Goal: Information Seeking & Learning: Learn about a topic

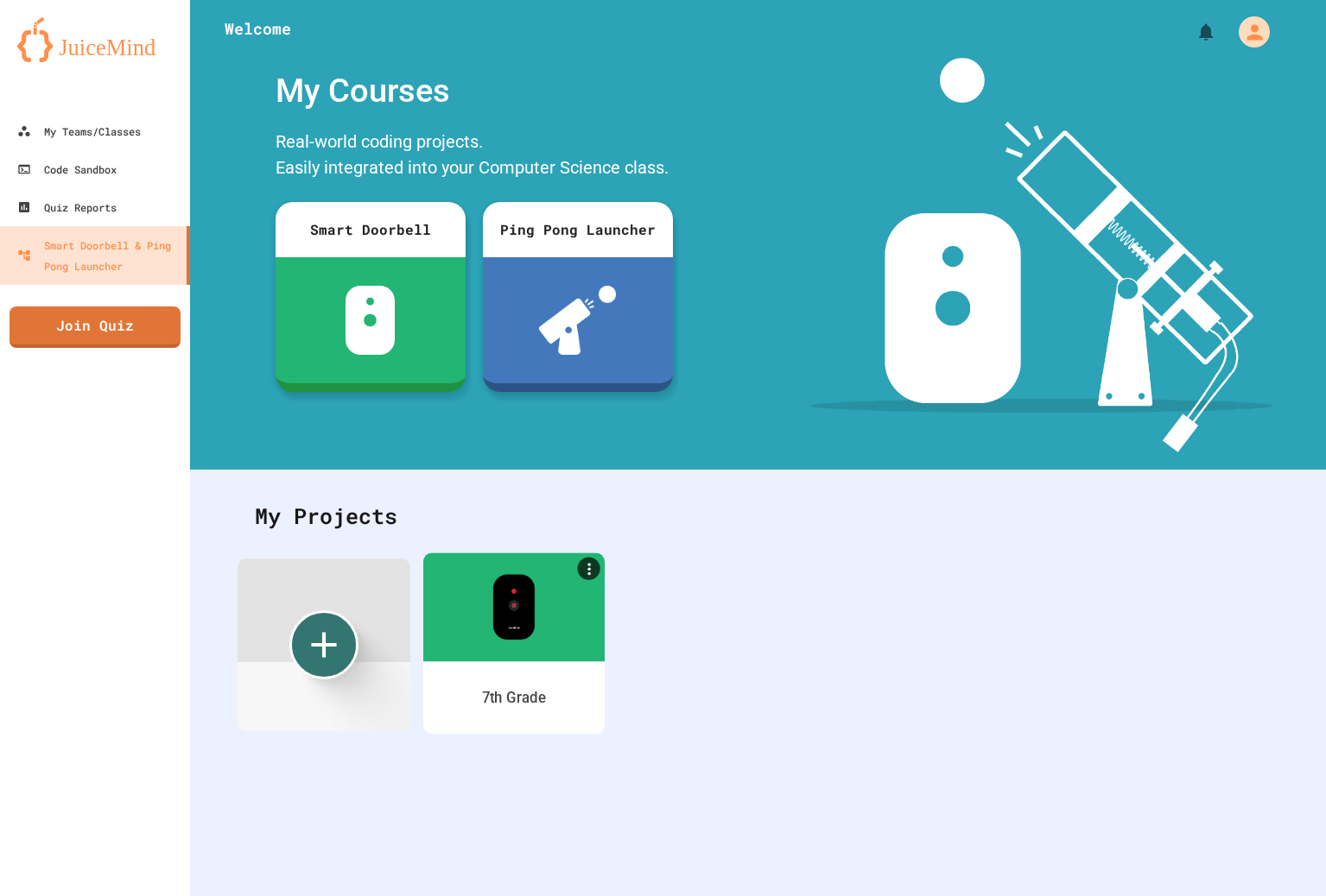
click at [530, 634] on img at bounding box center [513, 607] width 42 height 66
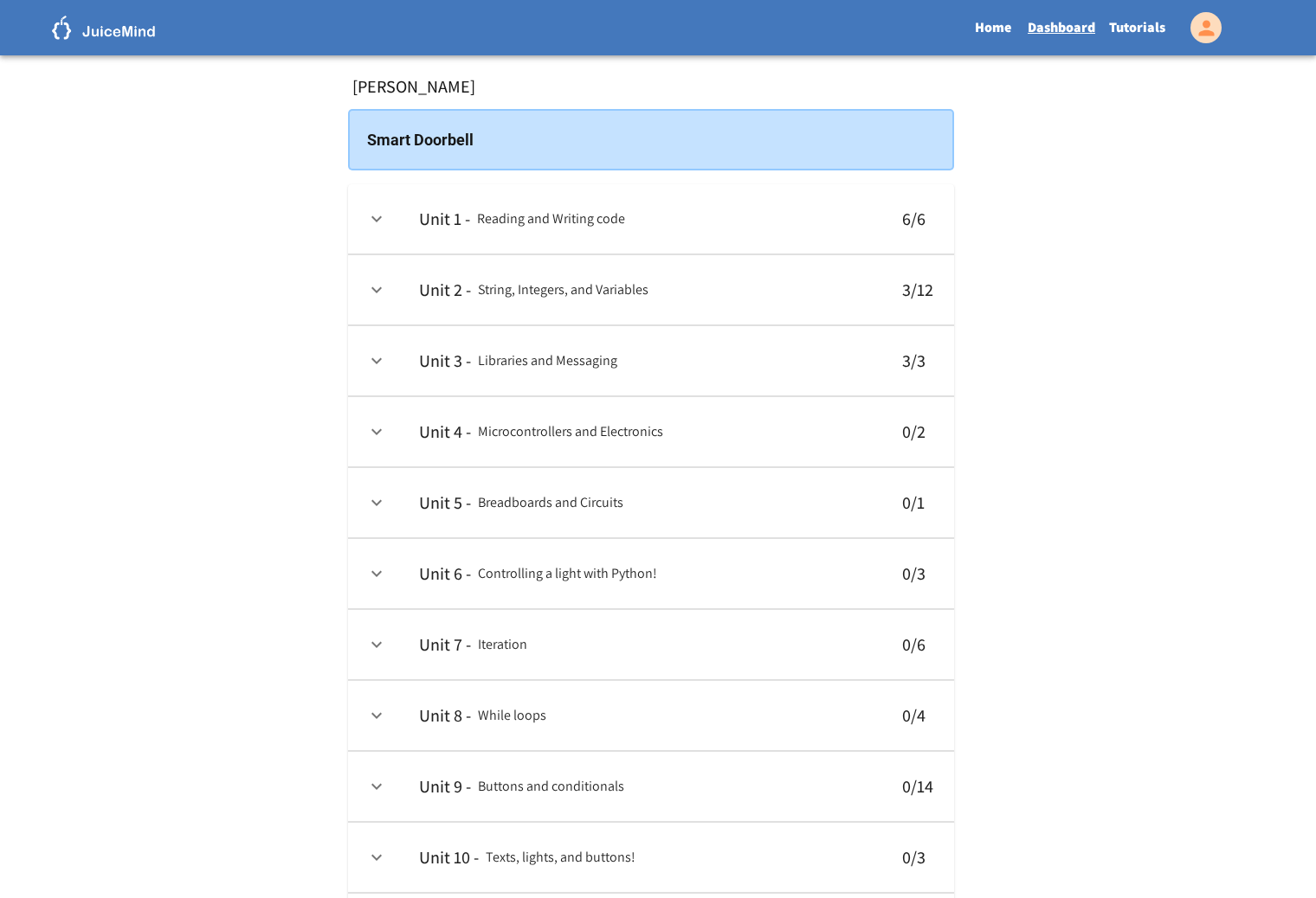
click at [1144, 37] on link "Tutorials" at bounding box center [1137, 27] width 70 height 40
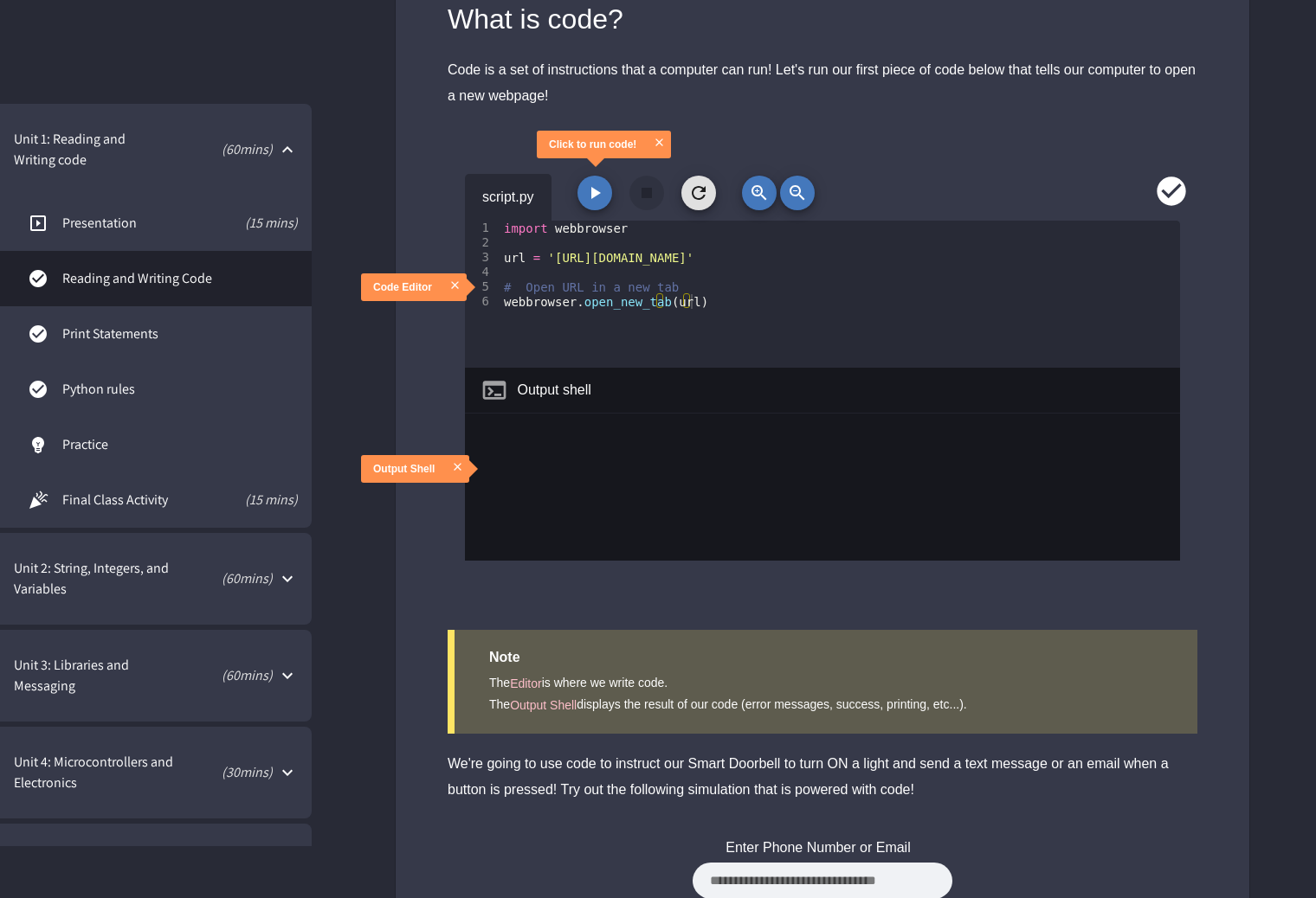
scroll to position [87, 0]
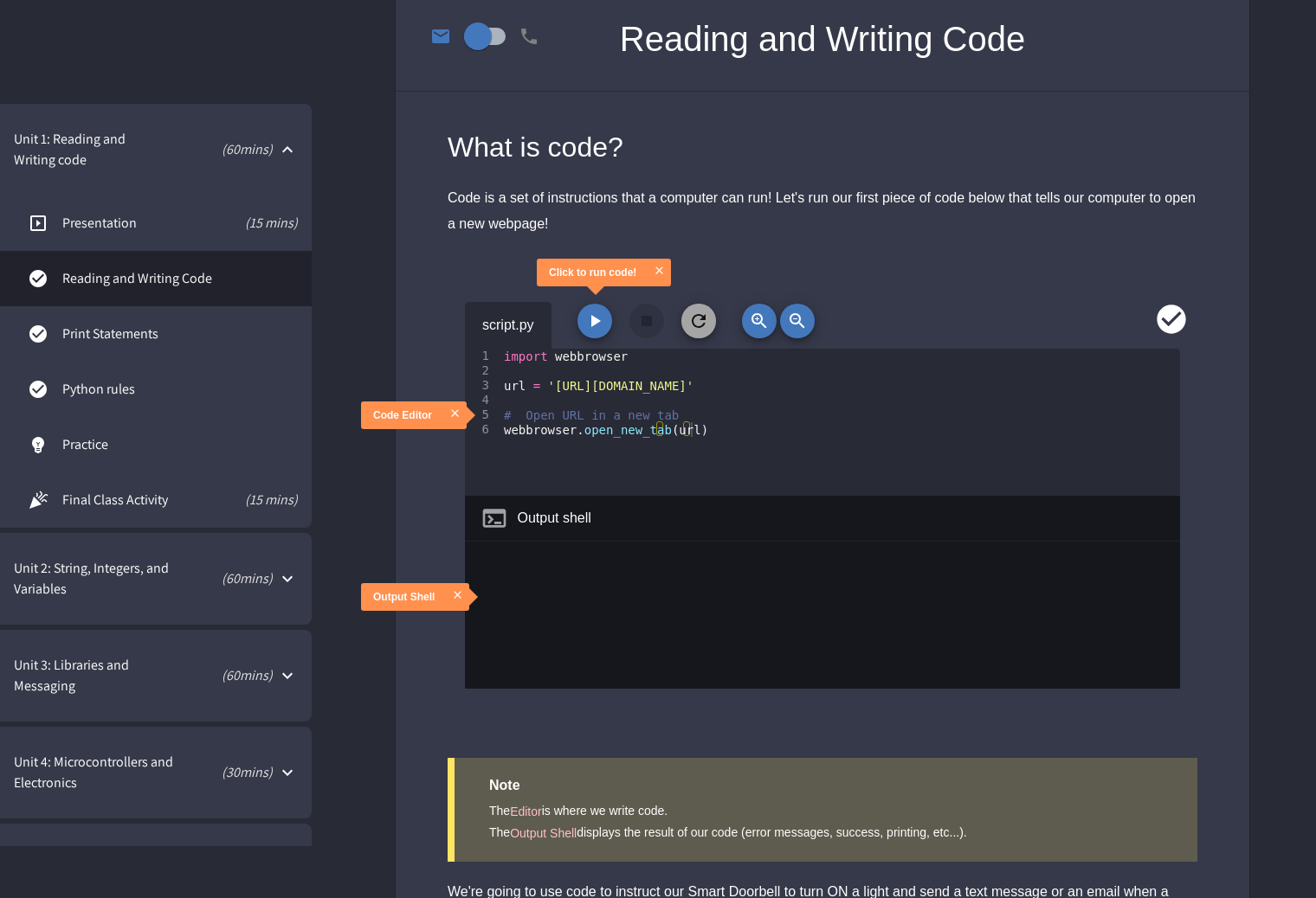
click at [699, 333] on button "button" at bounding box center [699, 320] width 35 height 35
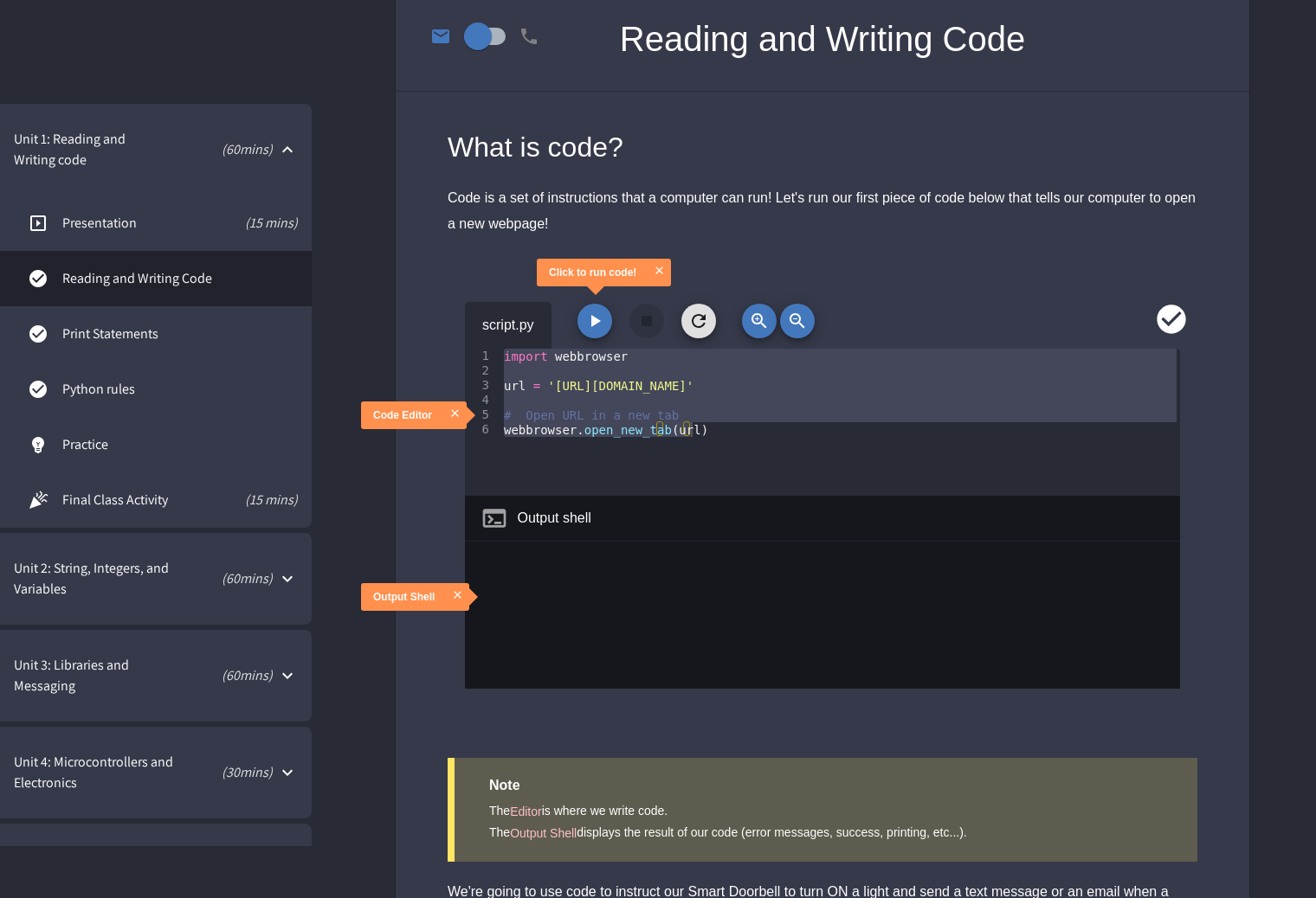
click at [507, 358] on div "import webbrowser url = '[URL][DOMAIN_NAME]' # Open URL in a new tab webbrowser…" at bounding box center [840, 422] width 680 height 147
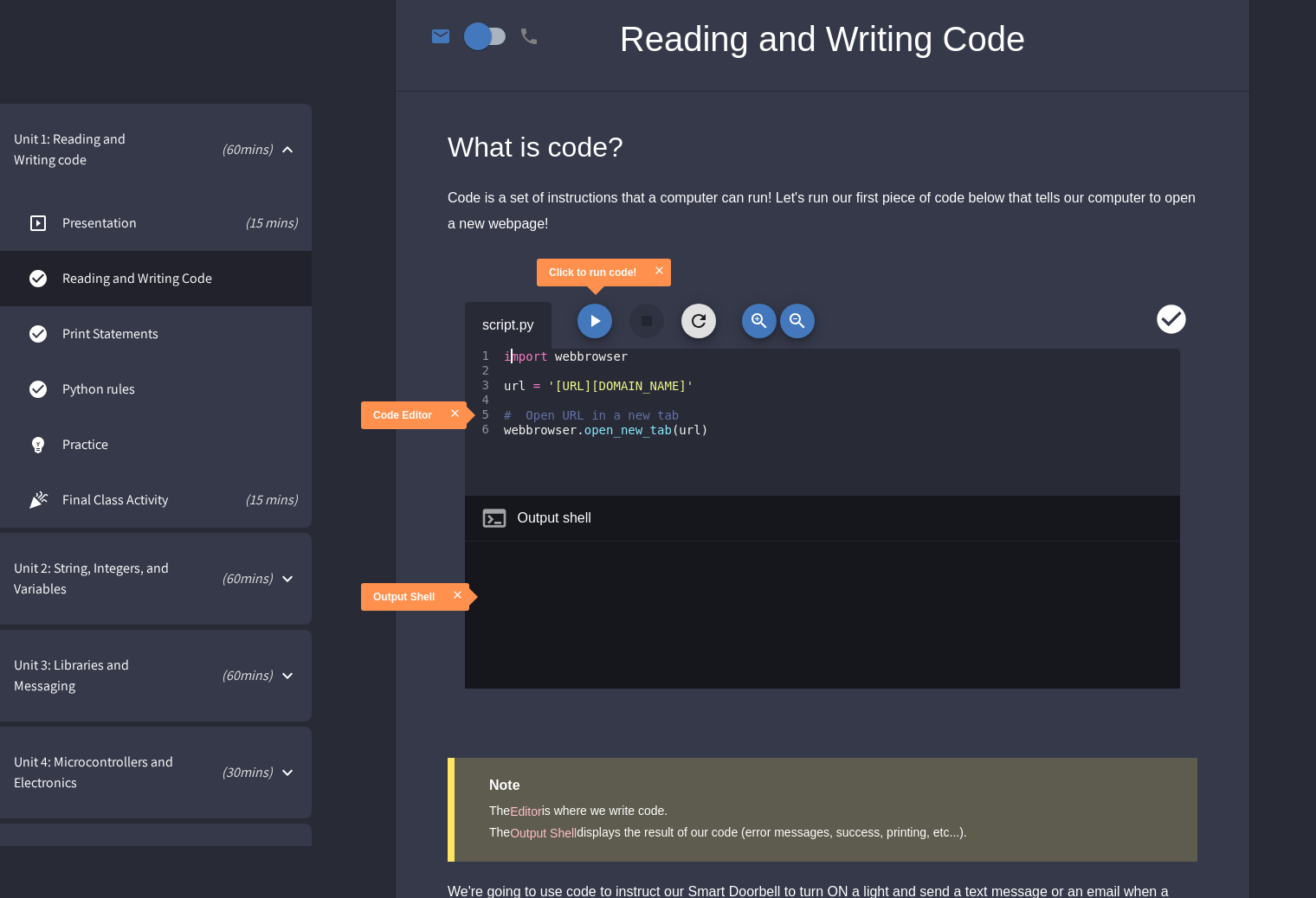
click at [507, 353] on div "import webbrowser url = '[URL][DOMAIN_NAME]' # Open URL in a new tab webbrowser…" at bounding box center [840, 436] width 680 height 176
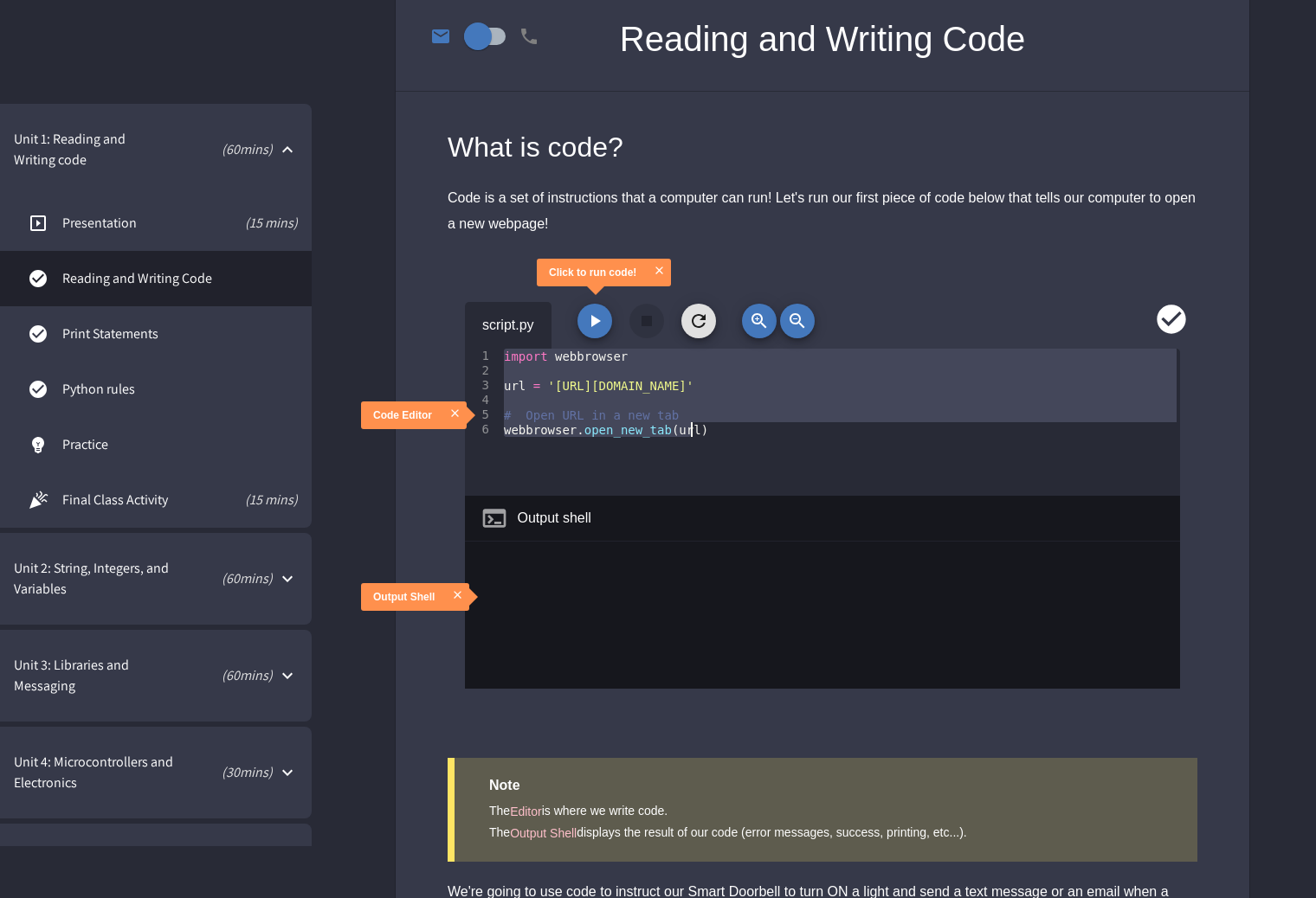
drag, startPoint x: 505, startPoint y: 353, endPoint x: 806, endPoint y: 500, distance: 335.0
click at [806, 500] on div "1 2 3 4 5 6 import webbrowser url = '[URL][DOMAIN_NAME]' # Open URL in a new ta…" at bounding box center [822, 518] width 716 height 340
type textarea "**********"
click at [608, 390] on div "import webbrowser url = '[URL][DOMAIN_NAME]' # Open URL in a new tab webbrowser…" at bounding box center [840, 422] width 680 height 147
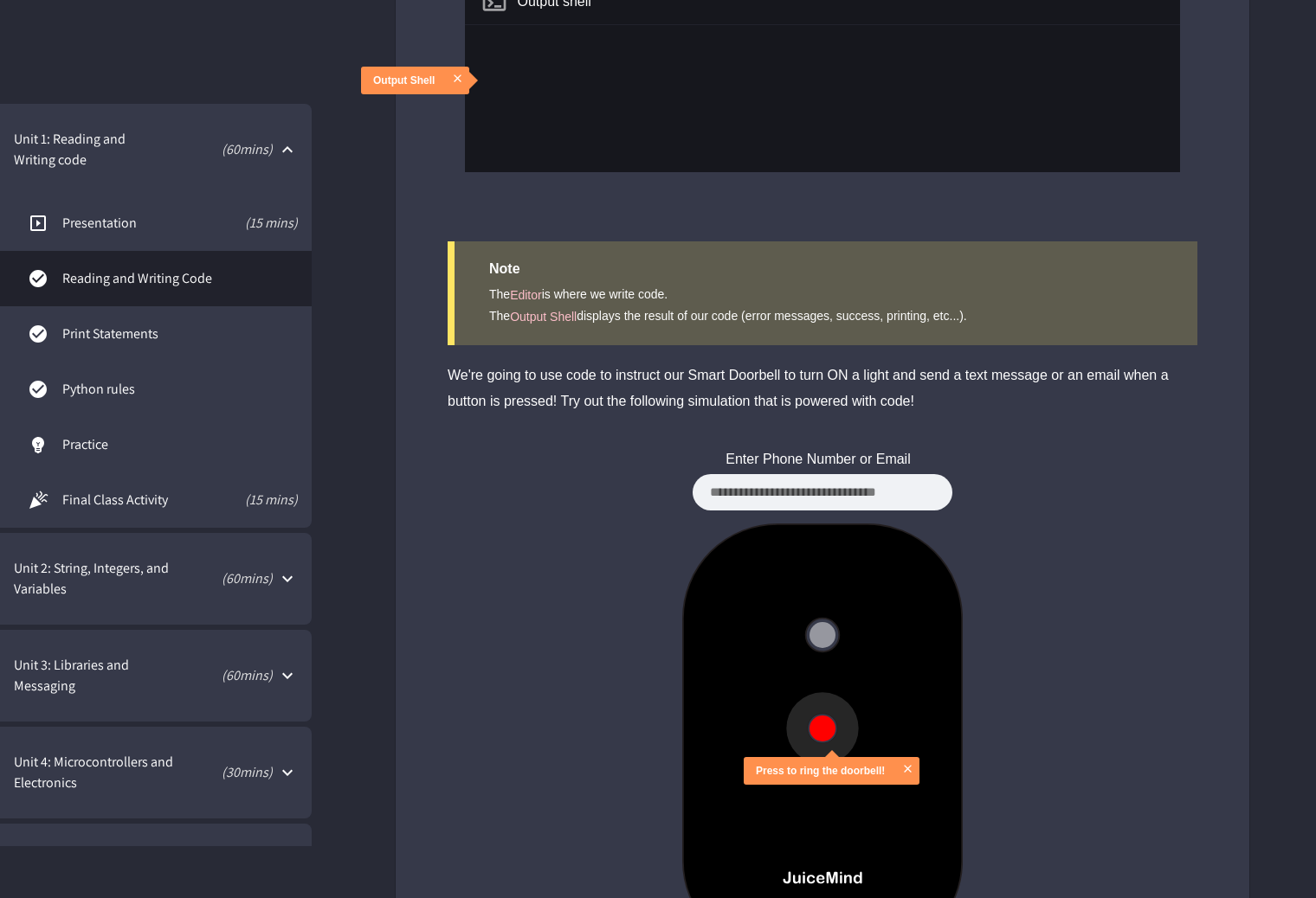
scroll to position [377, 0]
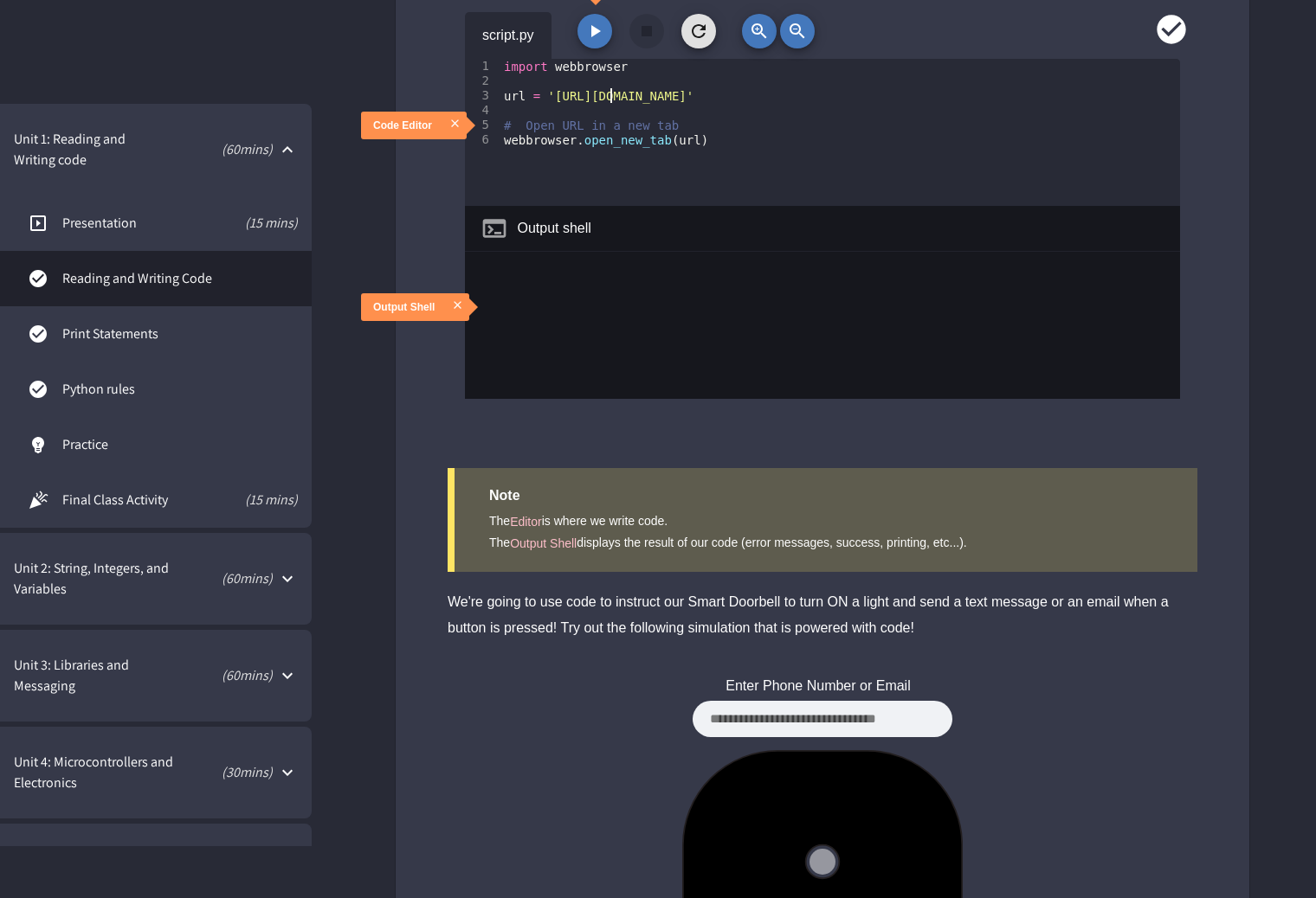
click at [69, 336] on span "Print Statements" at bounding box center [180, 335] width 236 height 21
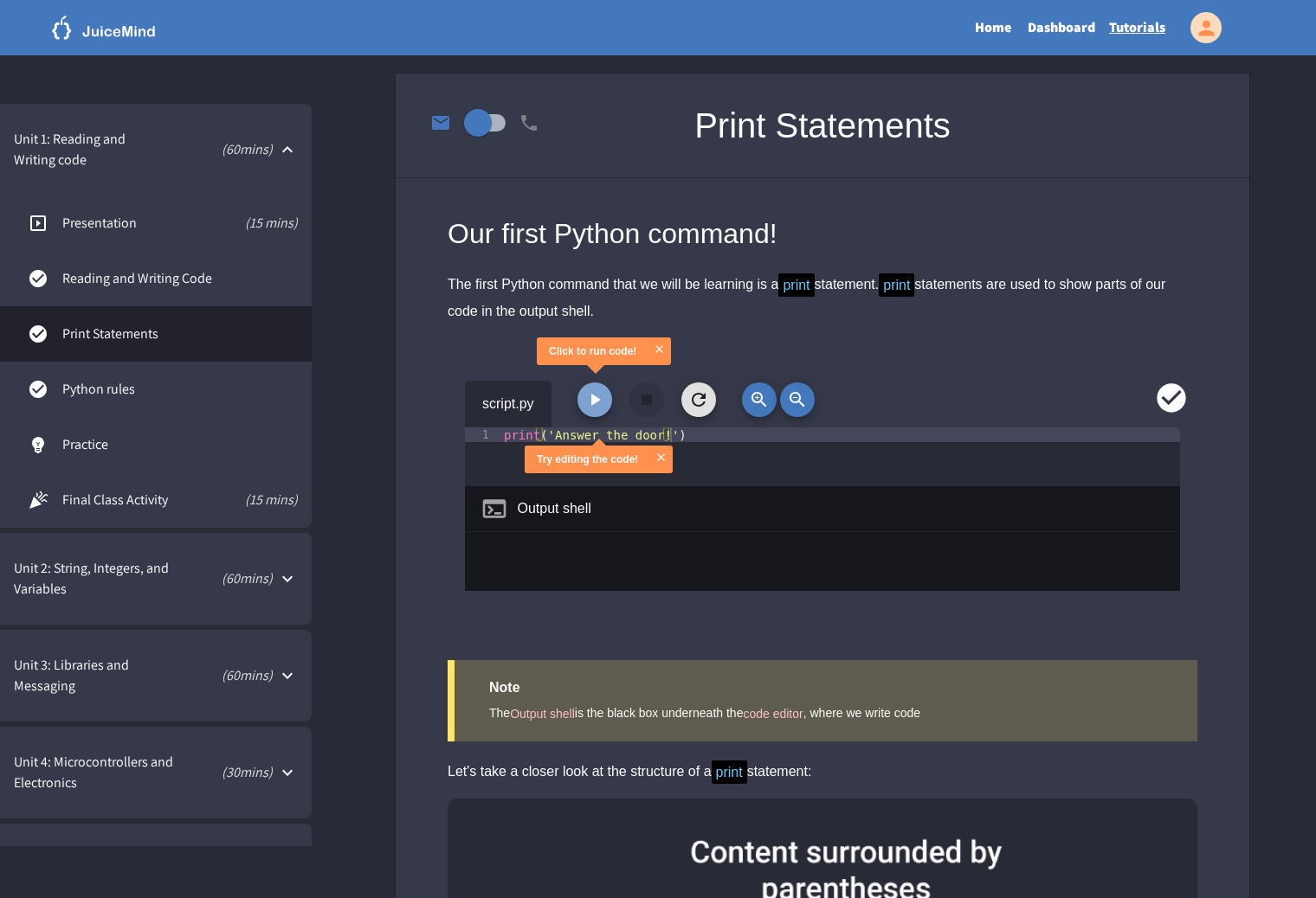
click at [594, 393] on icon "button" at bounding box center [595, 400] width 21 height 21
click at [694, 405] on icon "button" at bounding box center [699, 400] width 21 height 21
click at [563, 426] on div "script.py" at bounding box center [822, 404] width 716 height 47
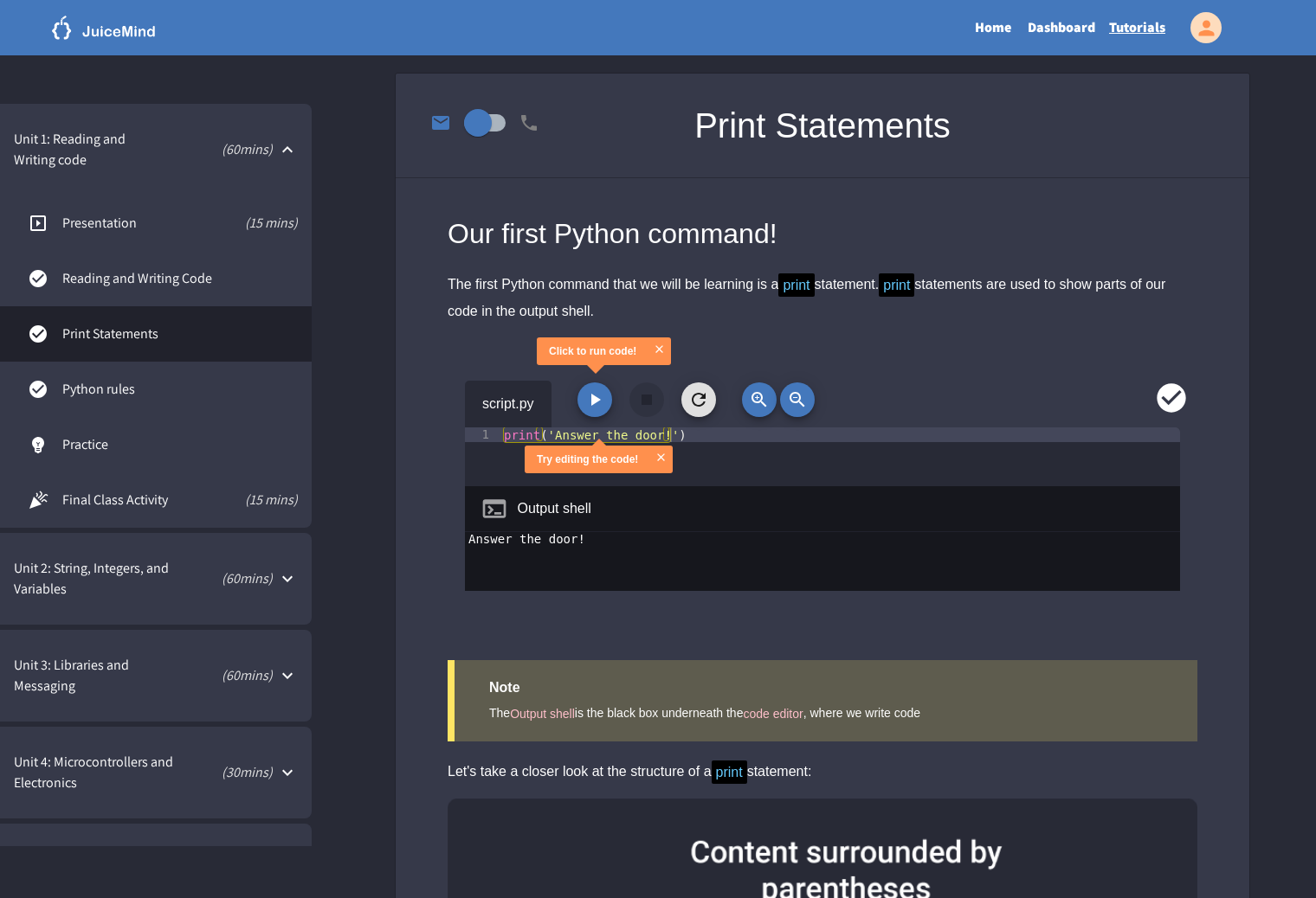
click at [558, 433] on div "print ( 'Answer the door!' )" at bounding box center [840, 457] width 680 height 58
click at [558, 433] on div "print ( 'Answer the door!' )" at bounding box center [840, 472] width 680 height 89
type textarea "**********"
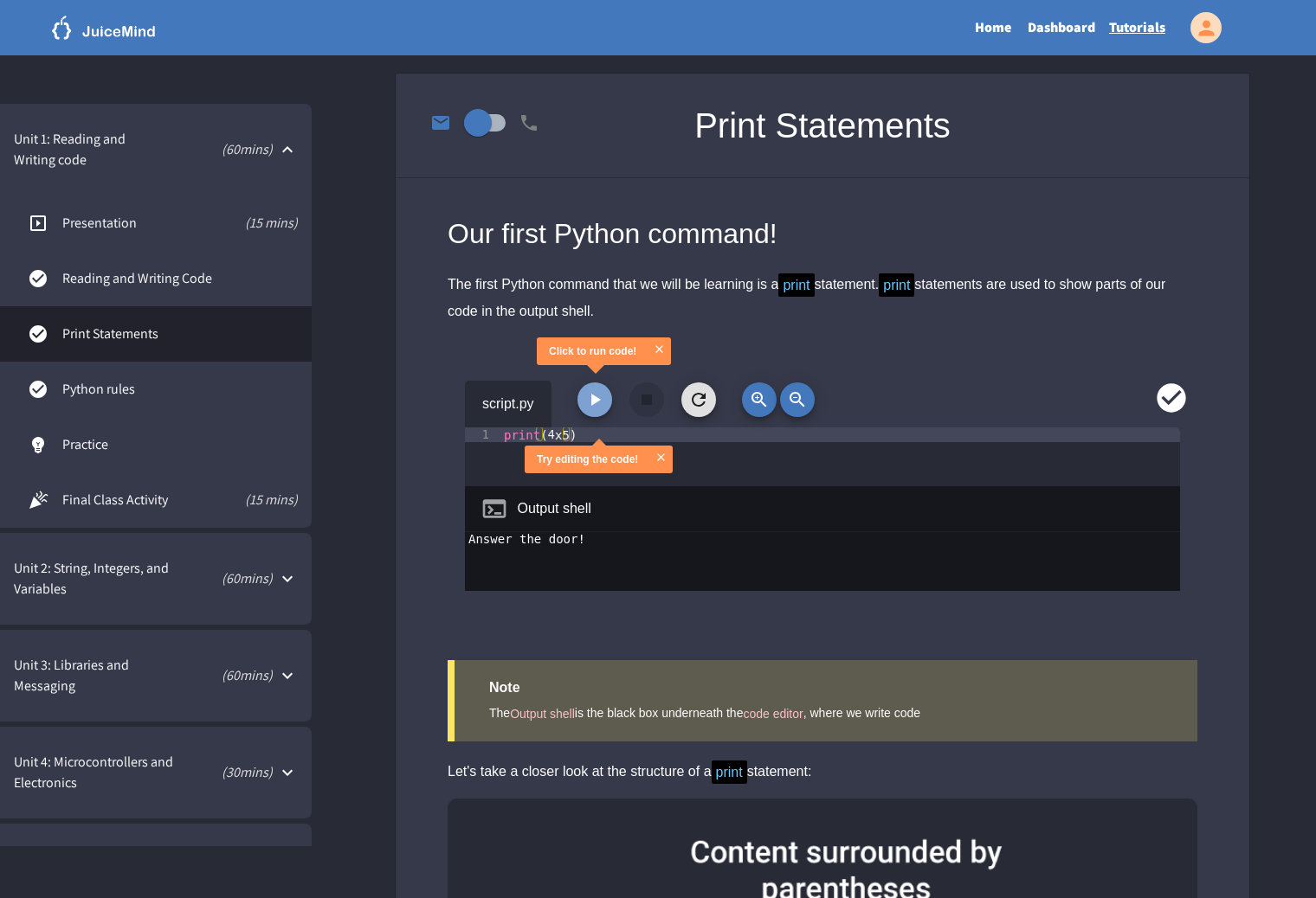
click at [602, 392] on icon "button" at bounding box center [595, 400] width 21 height 21
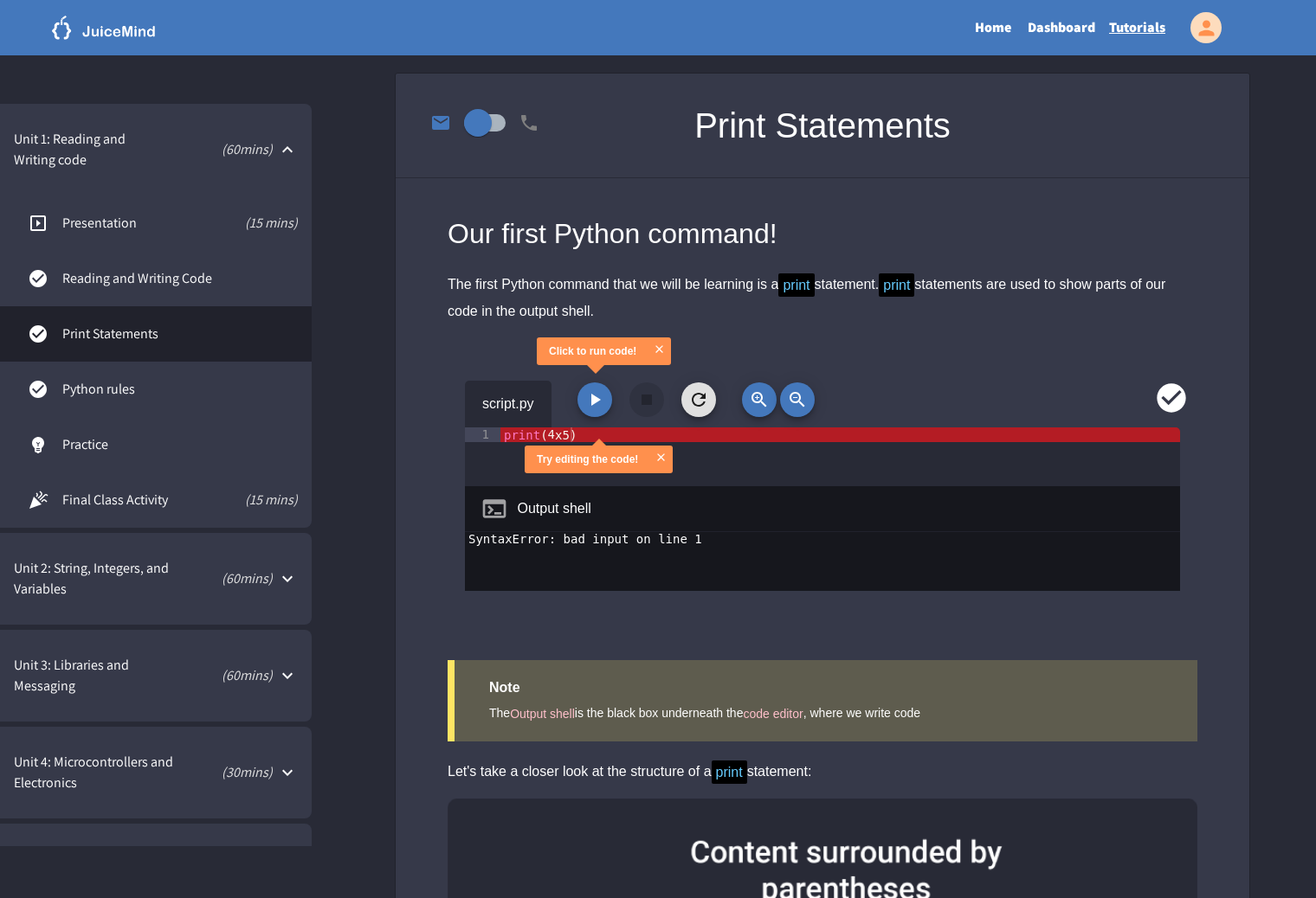
click at [558, 442] on div "print ( 4 x5 )" at bounding box center [840, 472] width 680 height 89
click at [556, 437] on div "print ( 4 x5 )" at bounding box center [840, 472] width 680 height 89
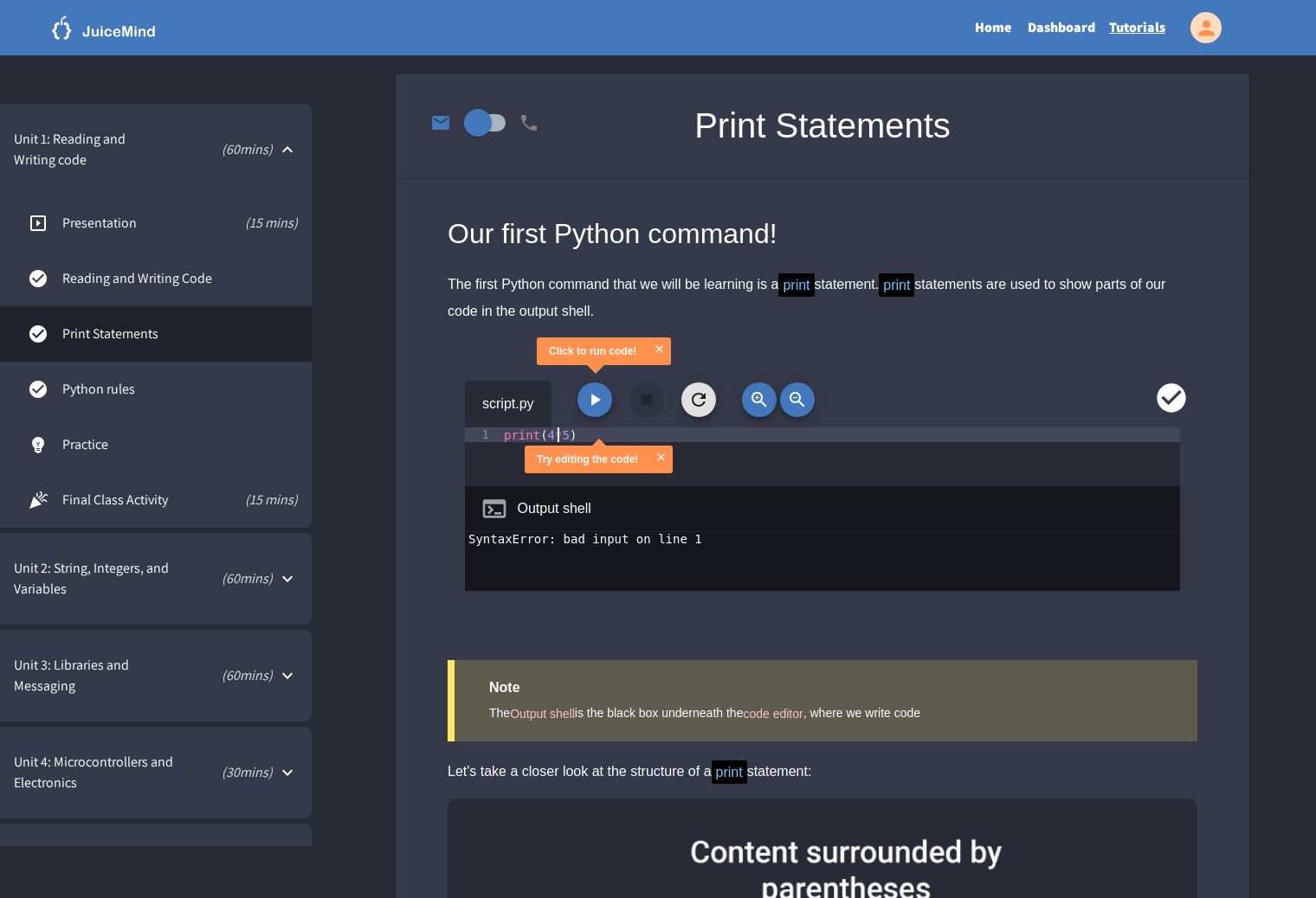
type textarea "**********"
drag, startPoint x: 593, startPoint y: 373, endPoint x: 591, endPoint y: 396, distance: 23.1
click at [592, 366] on div "Click to run code!" at bounding box center [604, 351] width 134 height 27
click at [591, 396] on icon "button" at bounding box center [596, 400] width 9 height 12
click at [505, 434] on div "**********" at bounding box center [822, 457] width 716 height 58
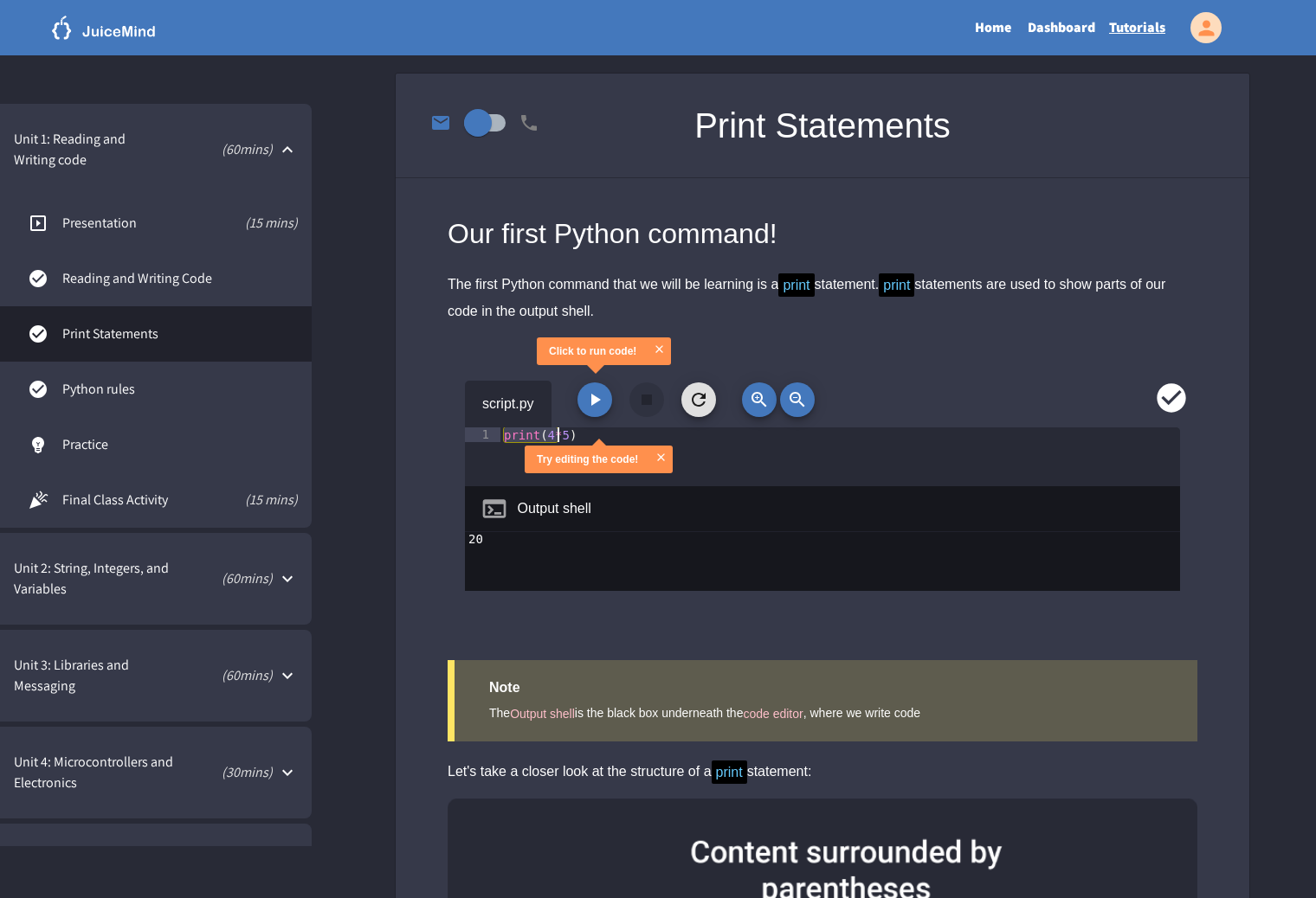
drag, startPoint x: 505, startPoint y: 434, endPoint x: 636, endPoint y: 451, distance: 132.1
click at [636, 451] on div "**********" at bounding box center [822, 485] width 716 height 210
click at [847, 389] on div "script.py" at bounding box center [822, 404] width 716 height 47
click at [660, 432] on div "webbrowser . open_new_tab ( https : // google . com )" at bounding box center [840, 472] width 680 height 89
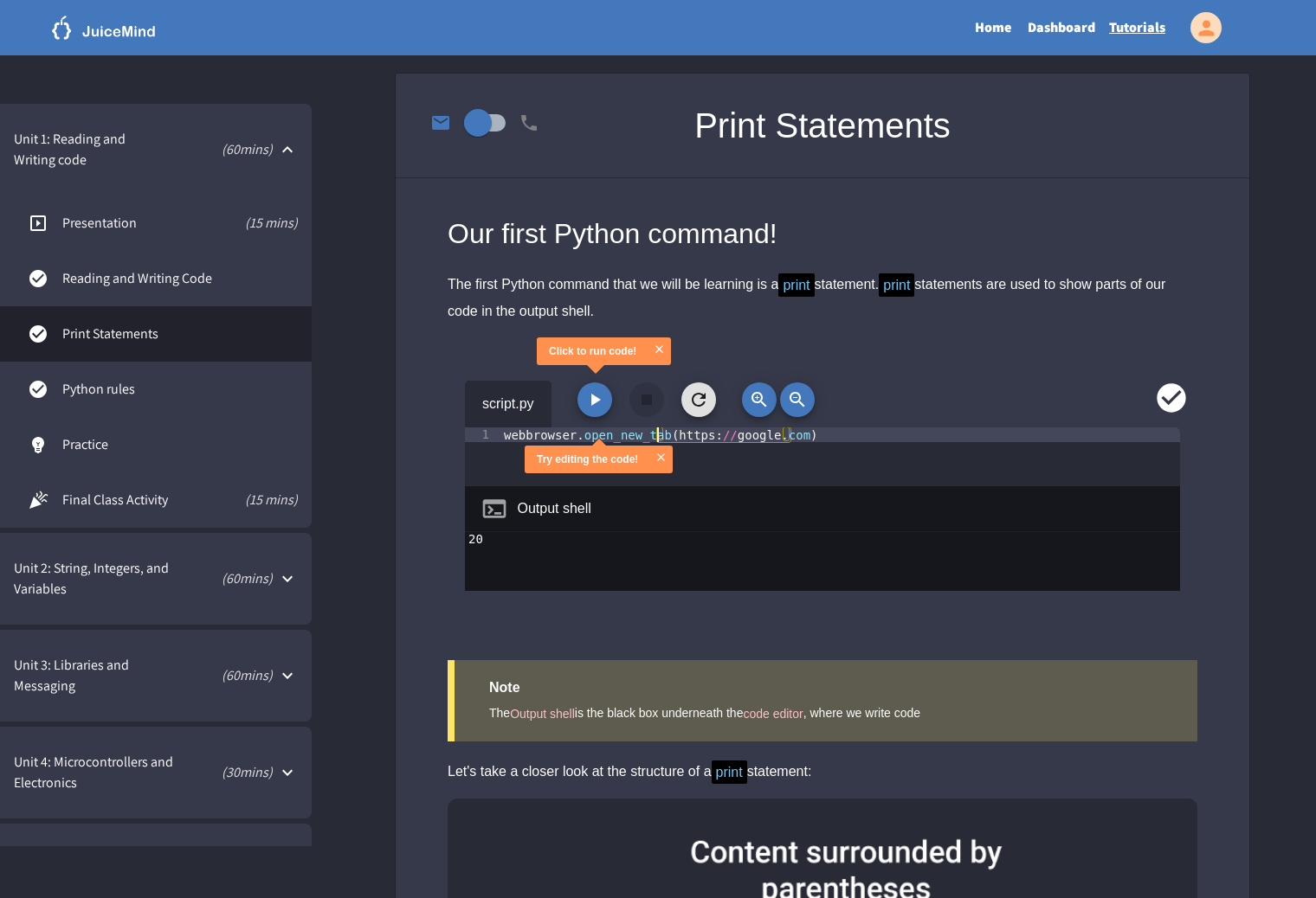
click at [661, 432] on div "webbrowser . open_new_tab ( https : // google . com )" at bounding box center [840, 472] width 680 height 89
click at [664, 432] on div "webbrowser . open_new_tab ( https : // google . com )" at bounding box center [840, 457] width 680 height 58
click at [788, 435] on div "webbrowser . open_new_tab ( '[URL][DOMAIN_NAME])" at bounding box center [840, 472] width 680 height 89
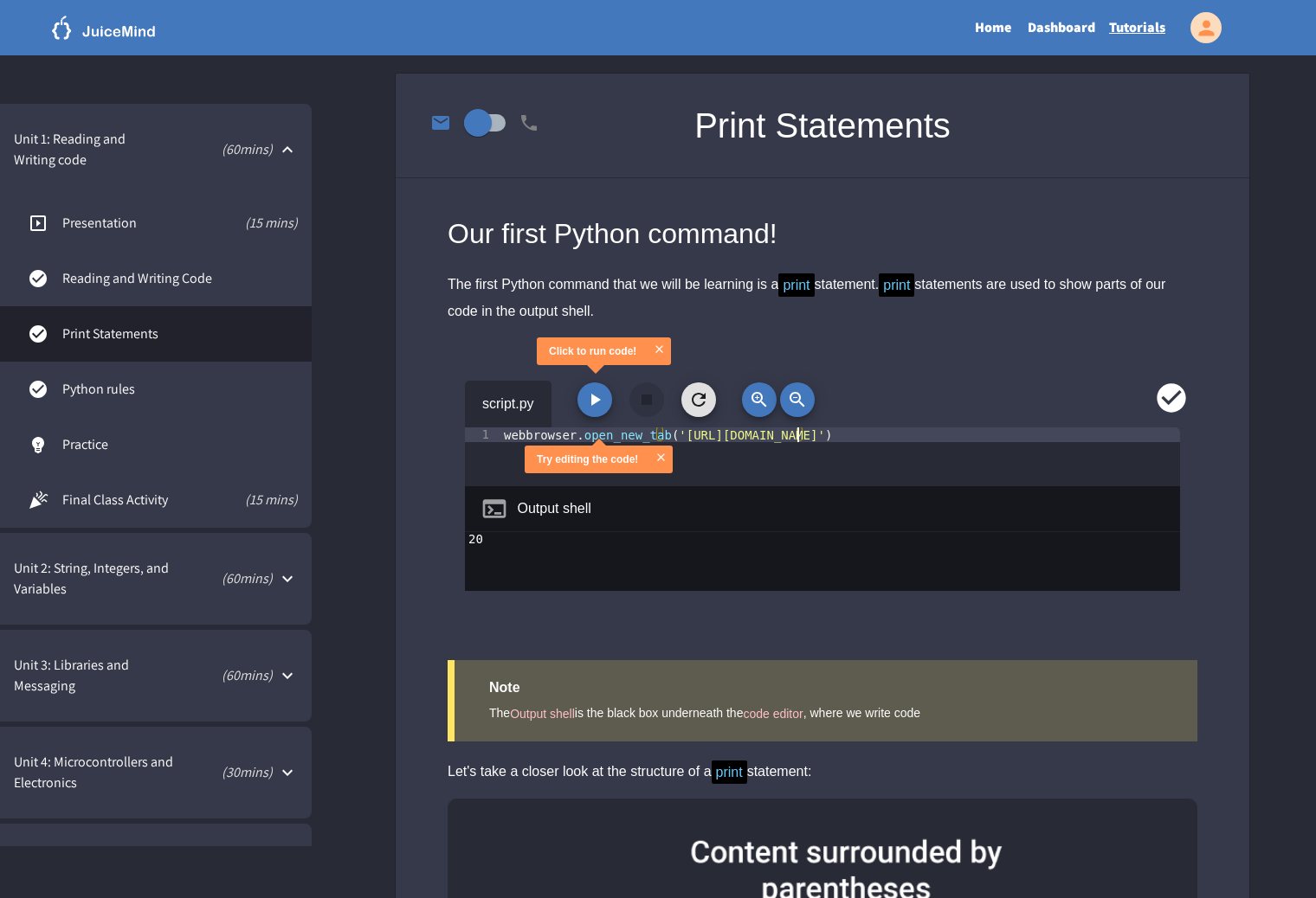
type textarea "**********"
click at [930, 367] on div "**********" at bounding box center [823, 505] width 854 height 292
click at [599, 400] on icon "button" at bounding box center [596, 400] width 9 height 12
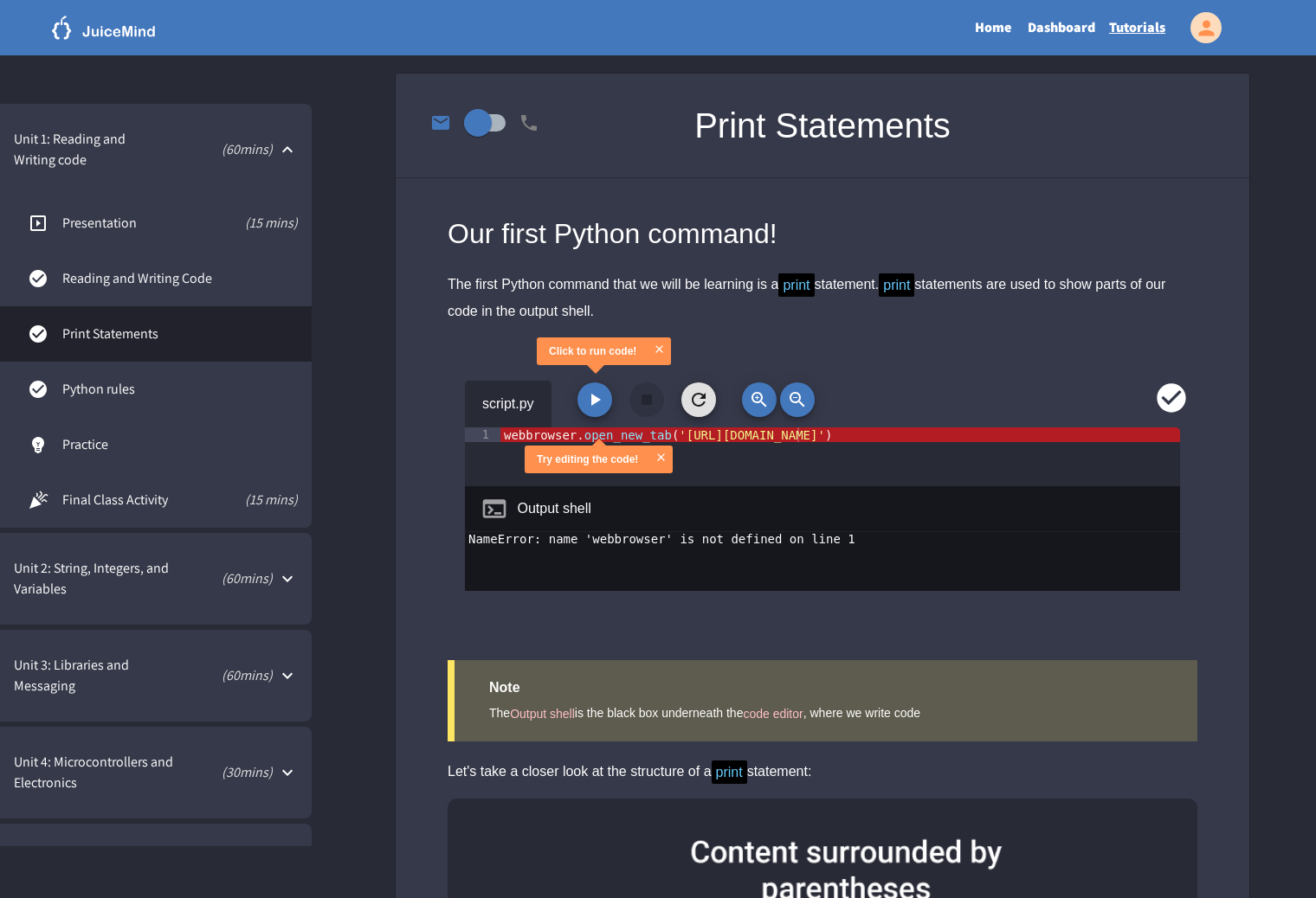
click at [679, 436] on div "webbrowser . open_new_tab ( '[URL][DOMAIN_NAME]' )" at bounding box center [840, 472] width 680 height 89
click at [683, 433] on div "webbrowser . open_new_tab ( '[URL][DOMAIN_NAME]' )" at bounding box center [840, 472] width 680 height 89
click at [683, 433] on div "webbrowser . open_new_tab ( '[URL][DOMAIN_NAME]' )" at bounding box center [840, 457] width 680 height 58
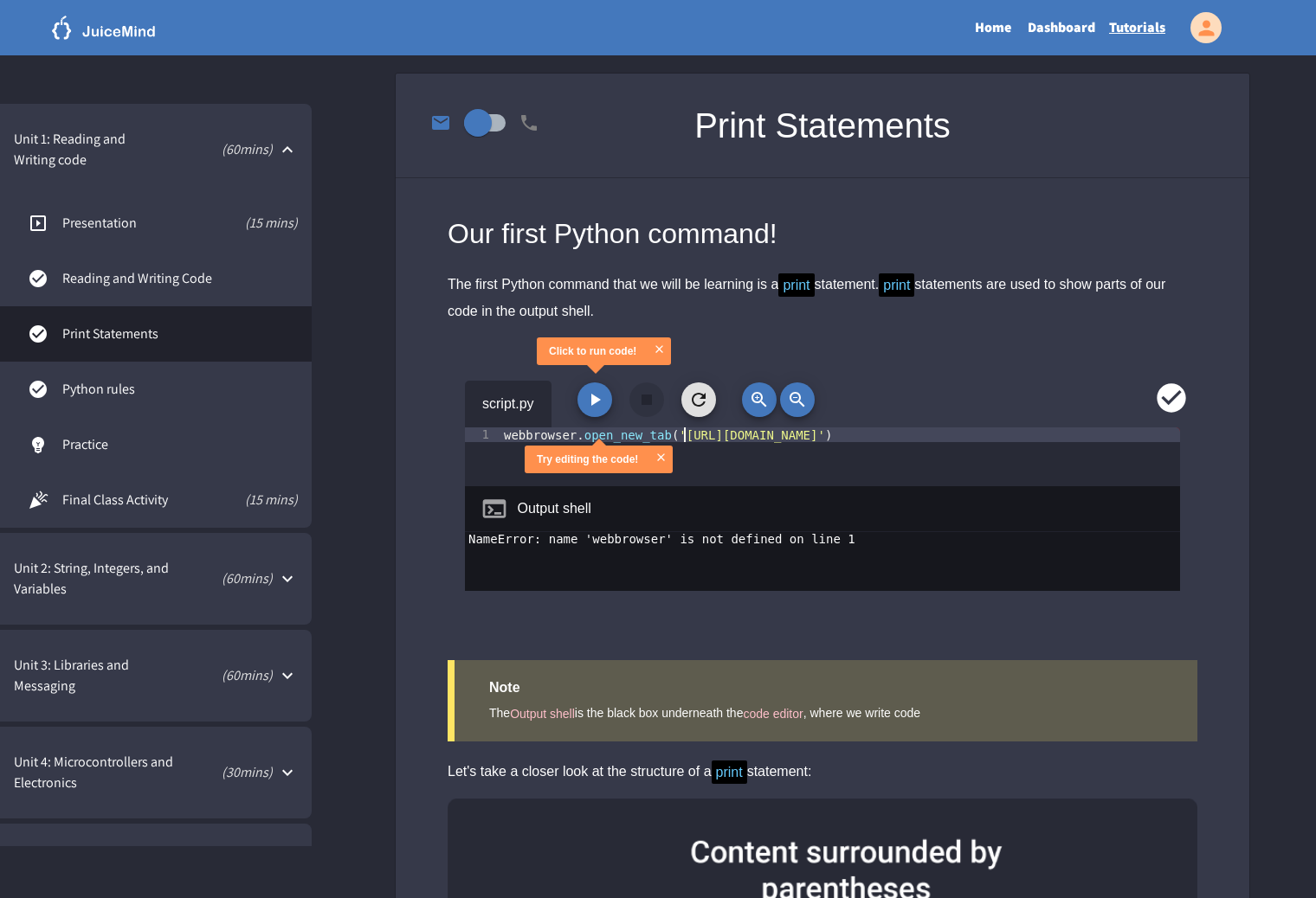
click at [683, 433] on div "webbrowser . open_new_tab ( '[URL][DOMAIN_NAME]' )" at bounding box center [840, 472] width 680 height 89
click at [685, 433] on div "webbrowser . open_new_tab ( '[URL][DOMAIN_NAME]' )" at bounding box center [840, 472] width 680 height 89
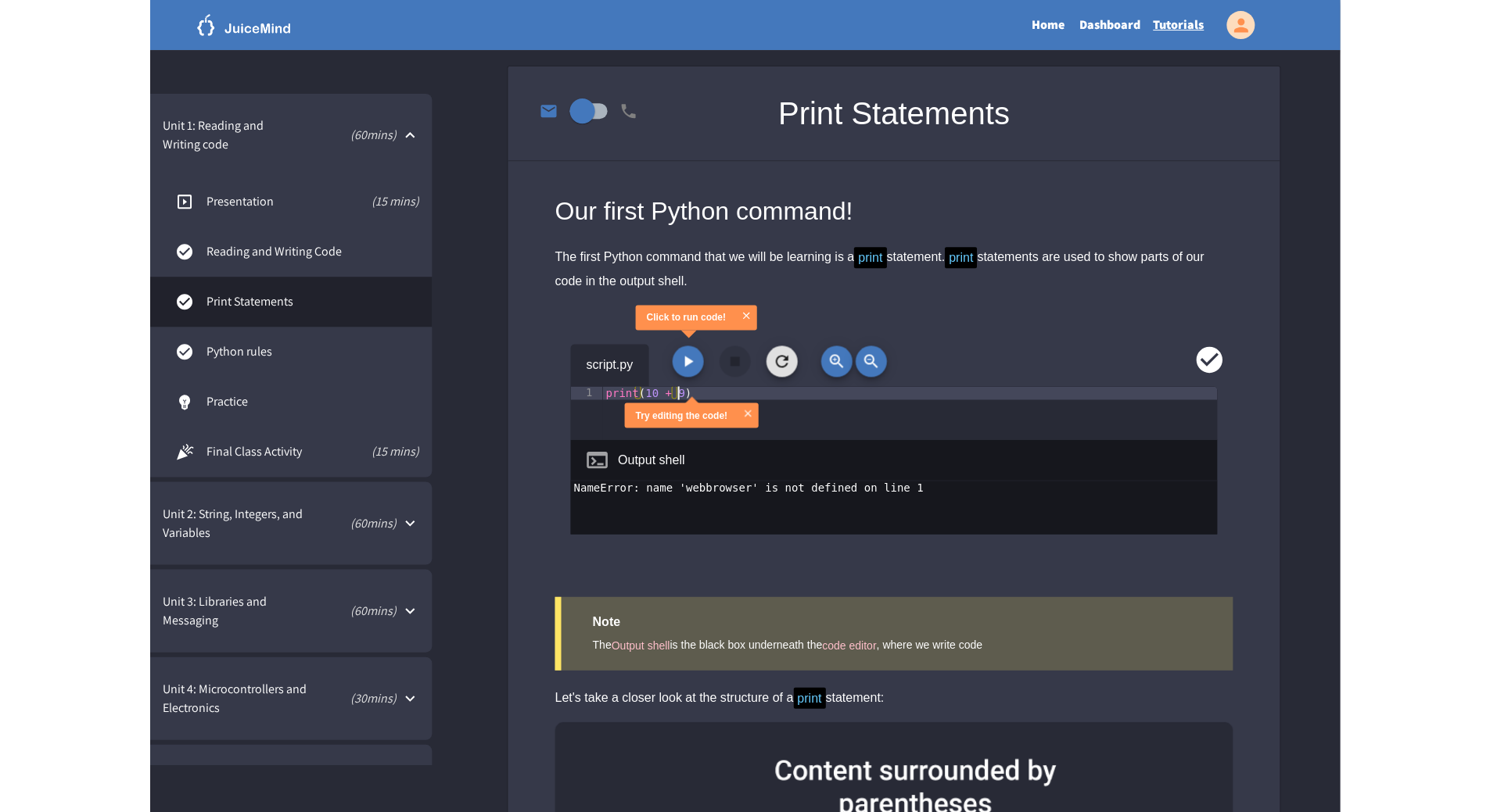
scroll to position [0, 5]
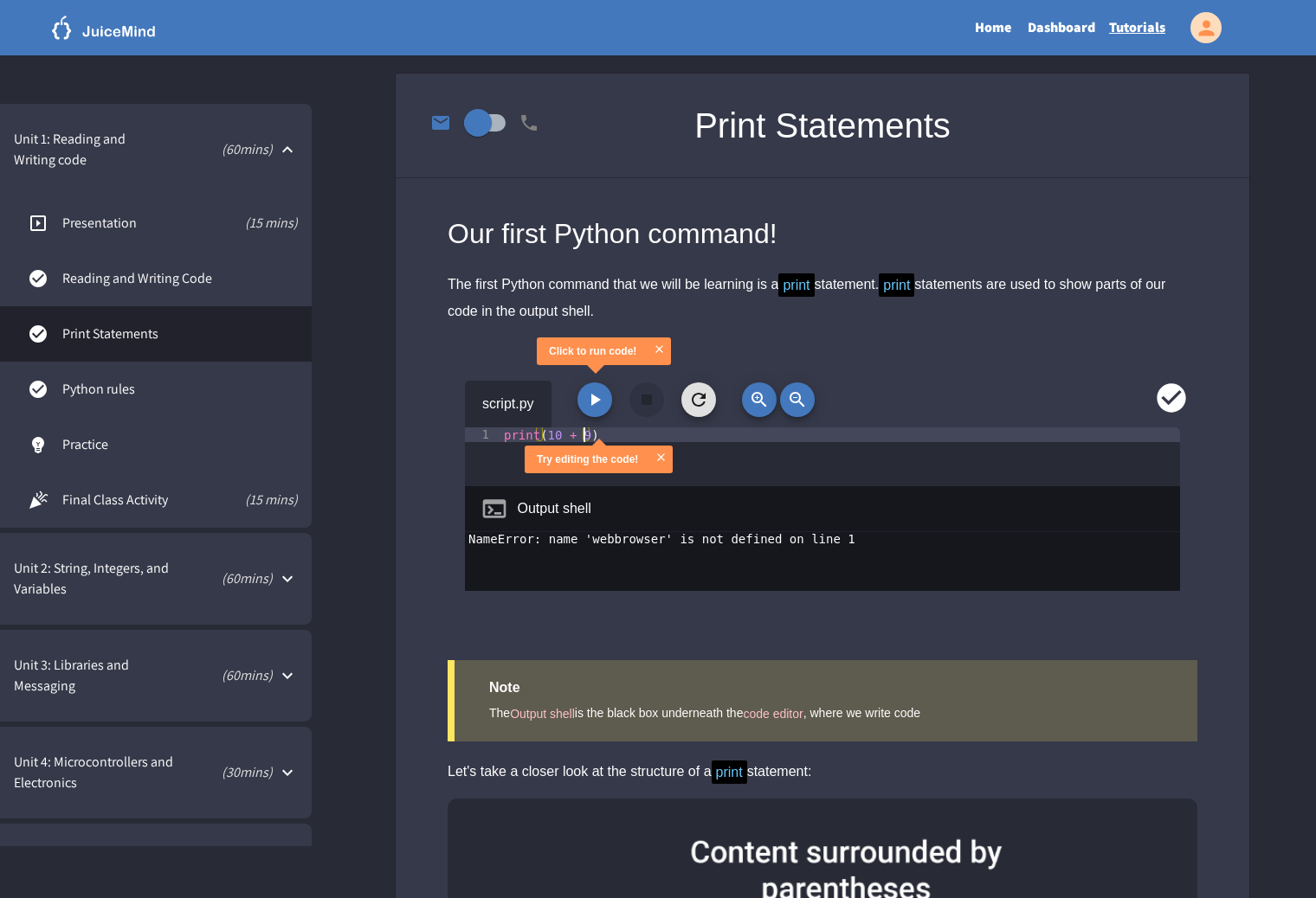
type textarea "**********"
click at [608, 399] on button "button" at bounding box center [595, 400] width 35 height 35
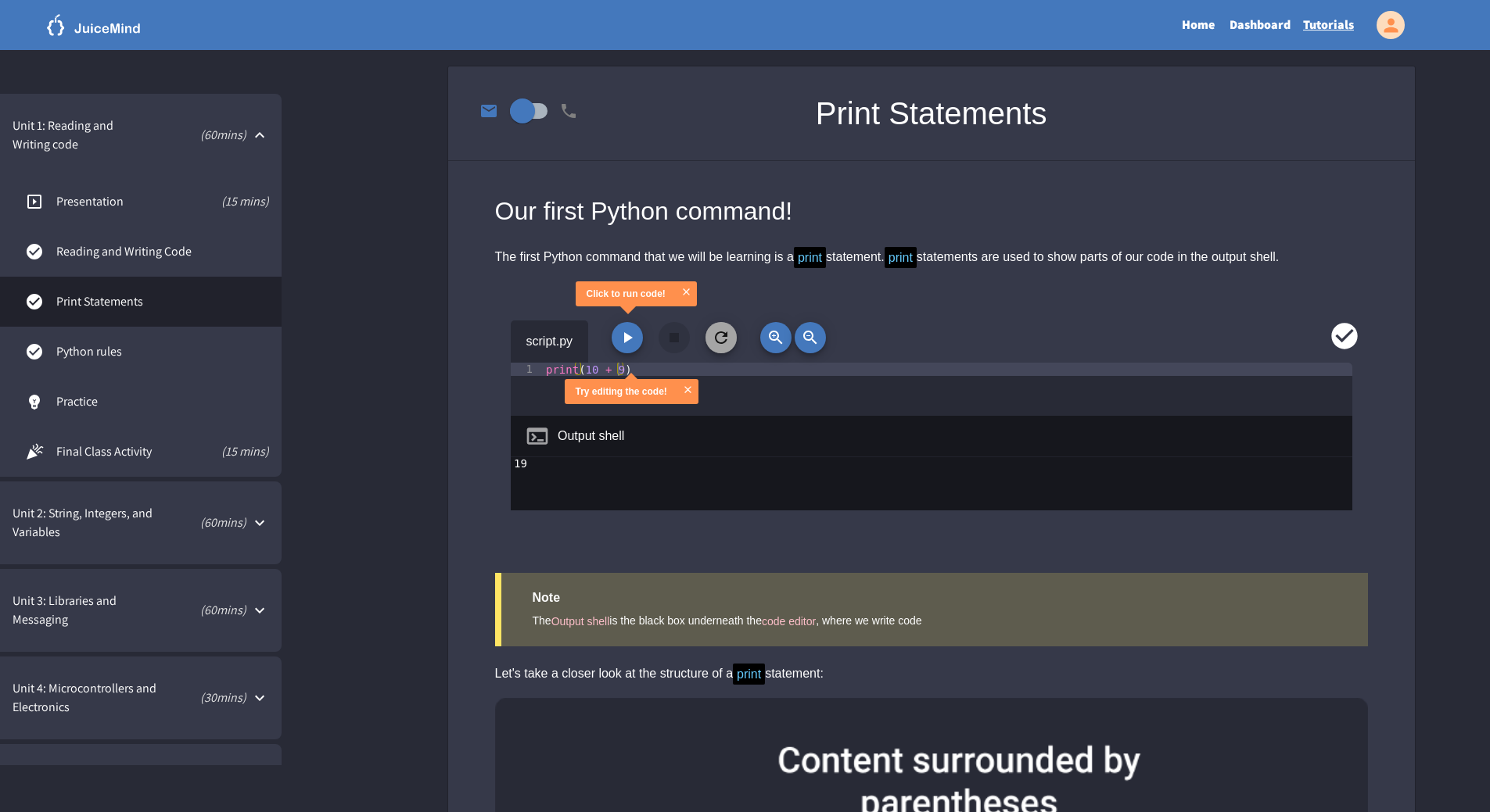
click at [719, 339] on icon "button" at bounding box center [721, 338] width 19 height 19
click at [668, 224] on div "Our first Python command!" at bounding box center [931, 211] width 873 height 37
click at [634, 336] on icon "button" at bounding box center [628, 338] width 19 height 19
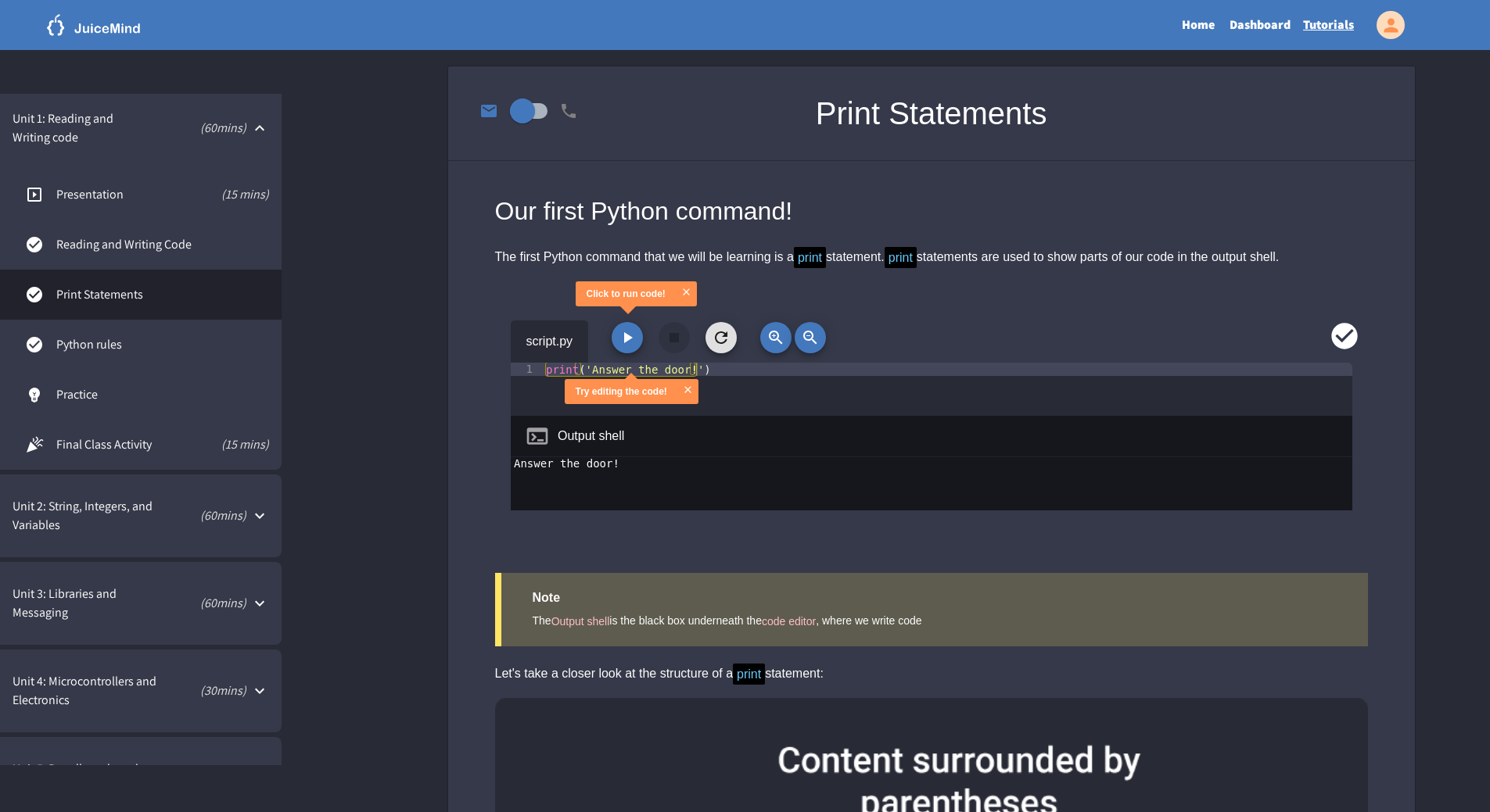
scroll to position [0, 0]
